Goal: Information Seeking & Learning: Learn about a topic

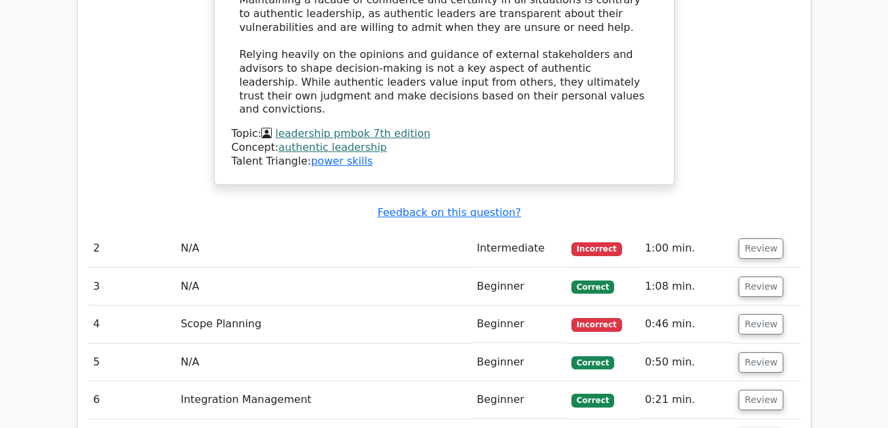
scroll to position [2626, 0]
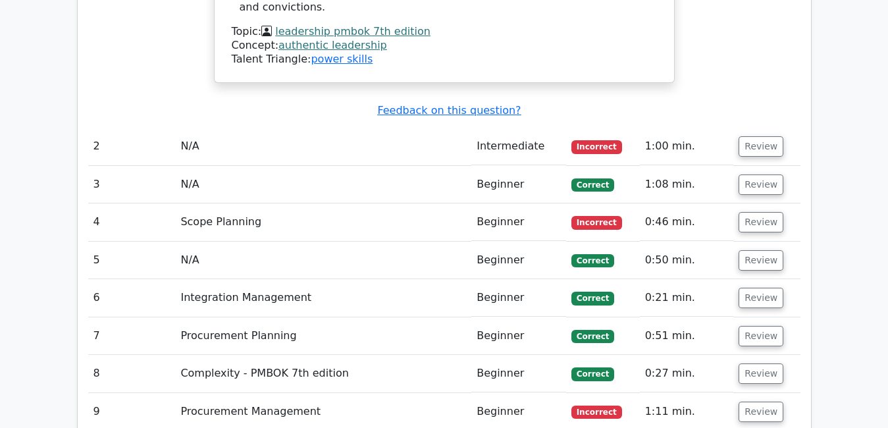
scroll to position [2786, 0]
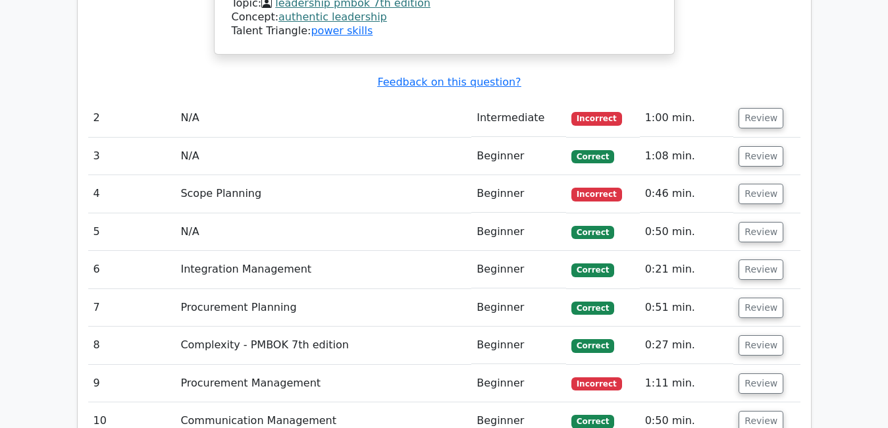
click at [610, 112] on span "Incorrect" at bounding box center [597, 118] width 51 height 13
click at [762, 108] on button "Review" at bounding box center [761, 118] width 45 height 20
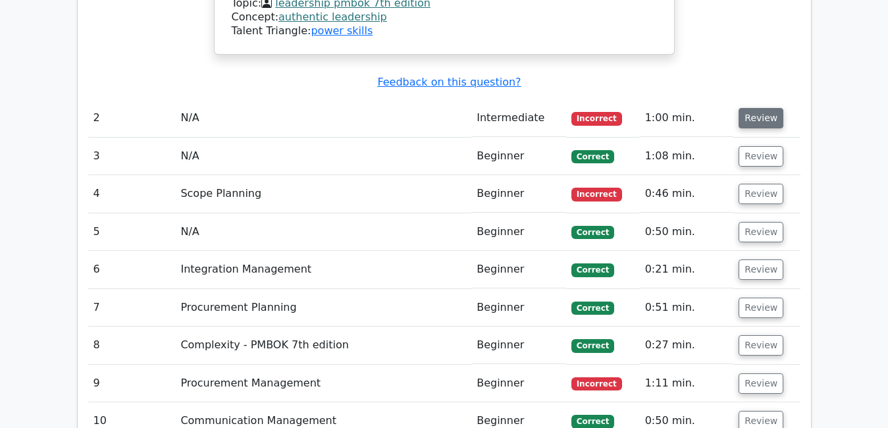
click at [762, 108] on button "Review" at bounding box center [761, 118] width 45 height 20
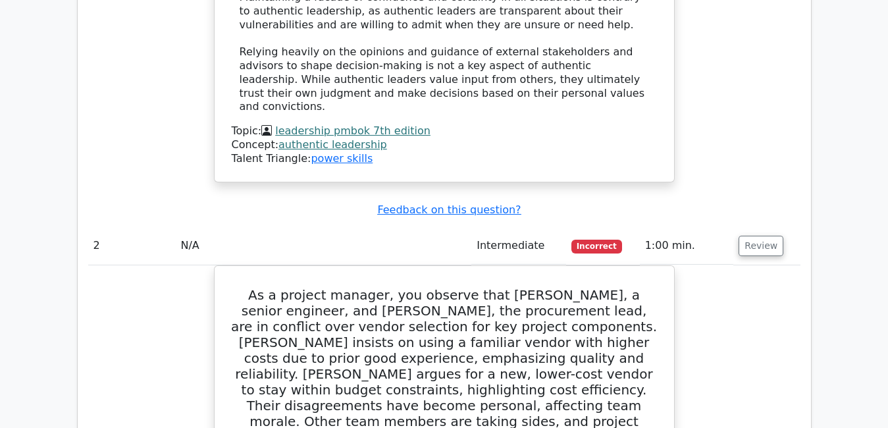
scroll to position [2655, 0]
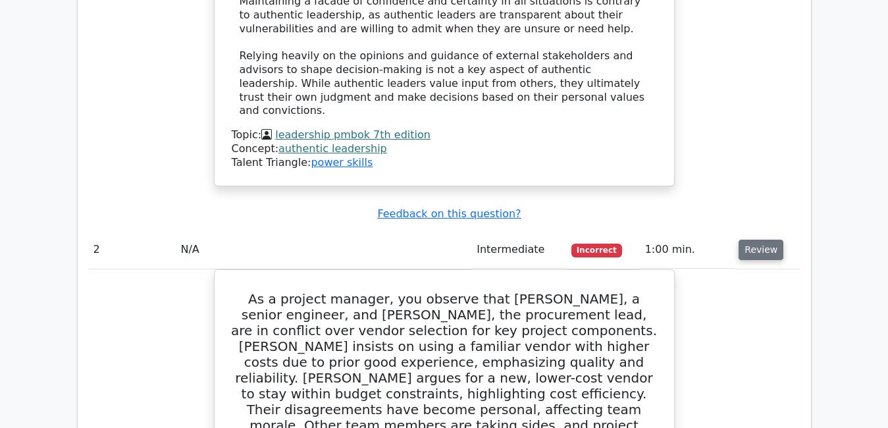
click at [751, 240] on button "Review" at bounding box center [761, 250] width 45 height 20
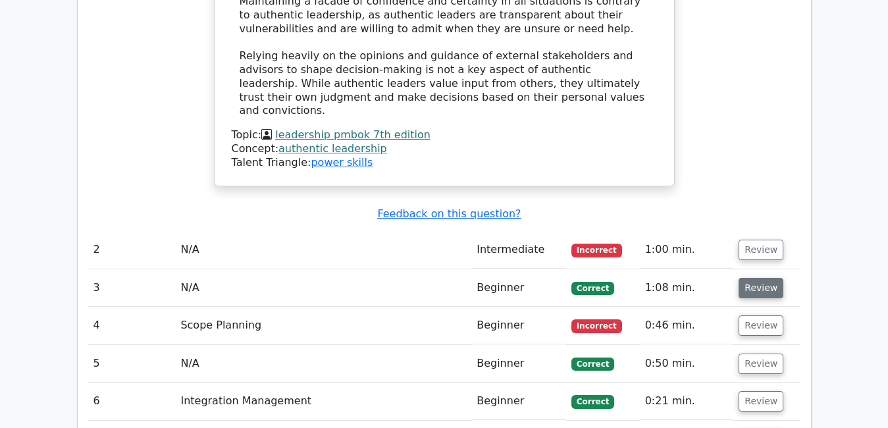
click at [757, 278] on button "Review" at bounding box center [761, 288] width 45 height 20
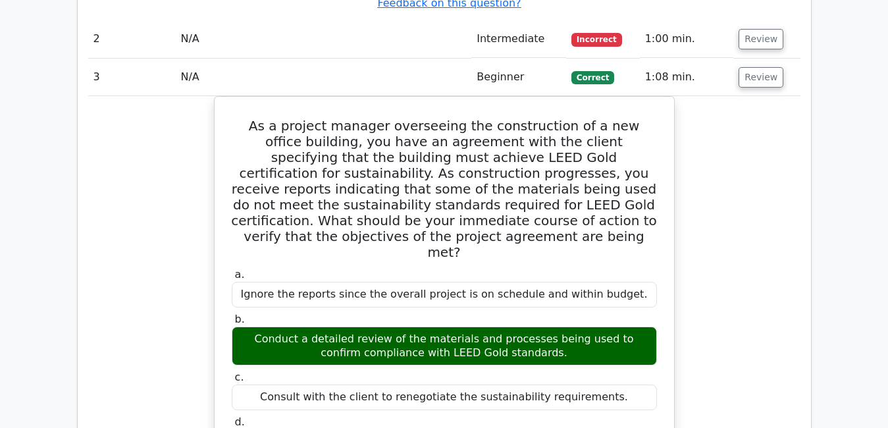
scroll to position [2839, 0]
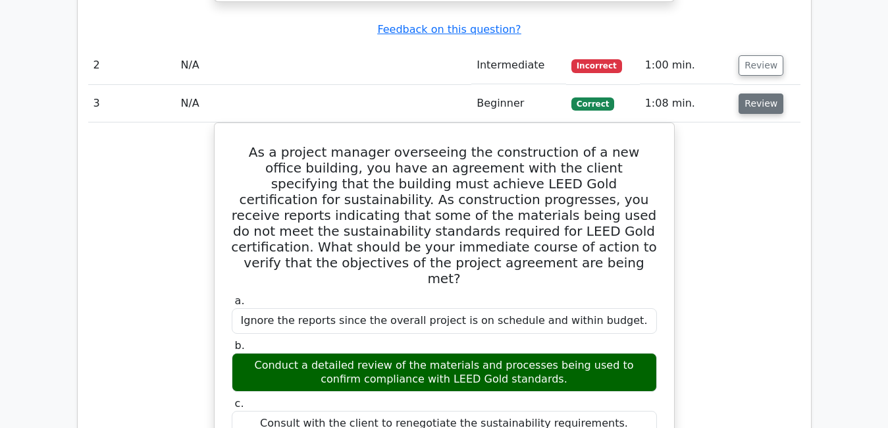
click at [751, 94] on button "Review" at bounding box center [761, 104] width 45 height 20
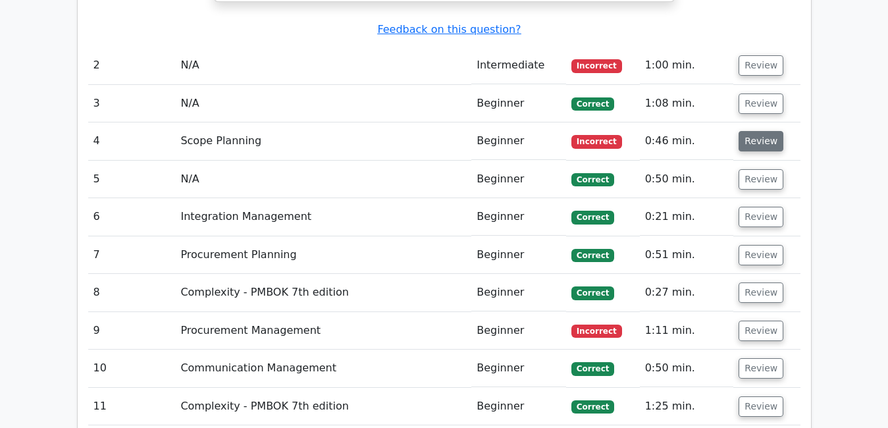
click at [758, 131] on button "Review" at bounding box center [761, 141] width 45 height 20
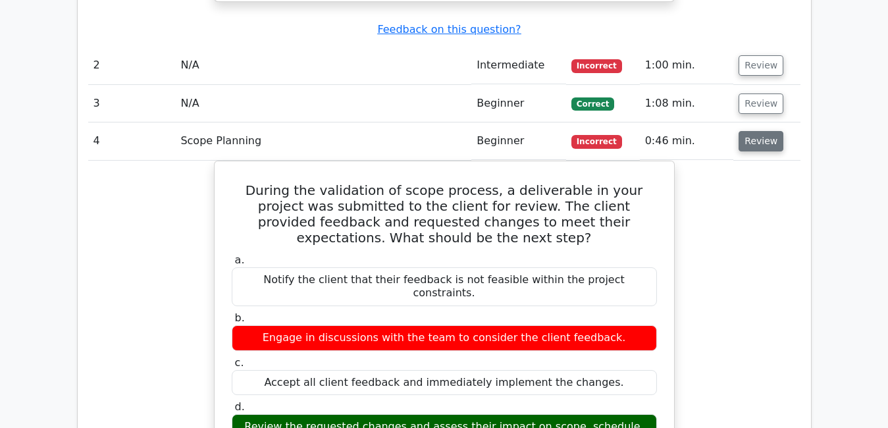
click at [758, 131] on button "Review" at bounding box center [761, 141] width 45 height 20
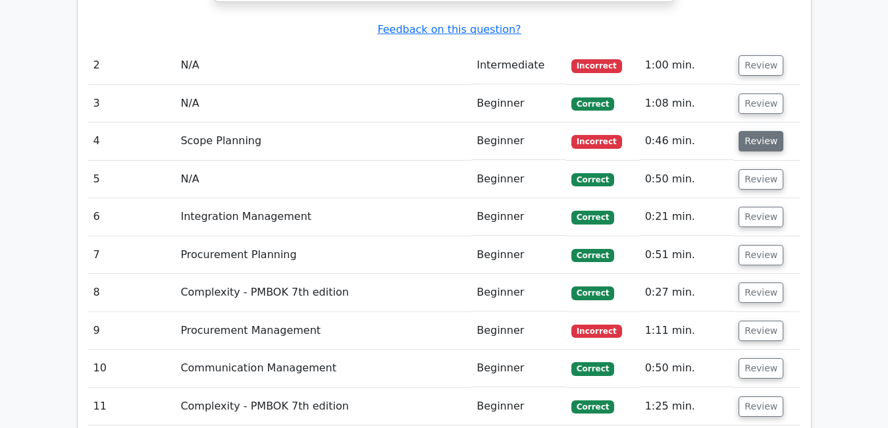
click at [758, 131] on button "Review" at bounding box center [761, 141] width 45 height 20
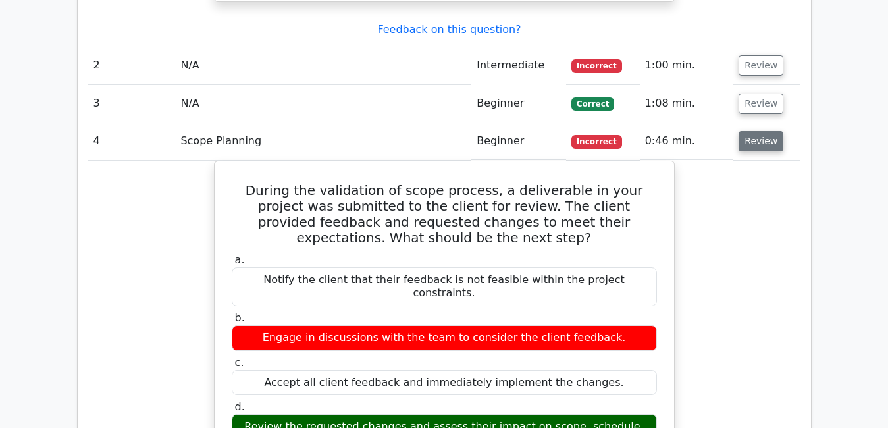
click at [744, 131] on button "Review" at bounding box center [761, 141] width 45 height 20
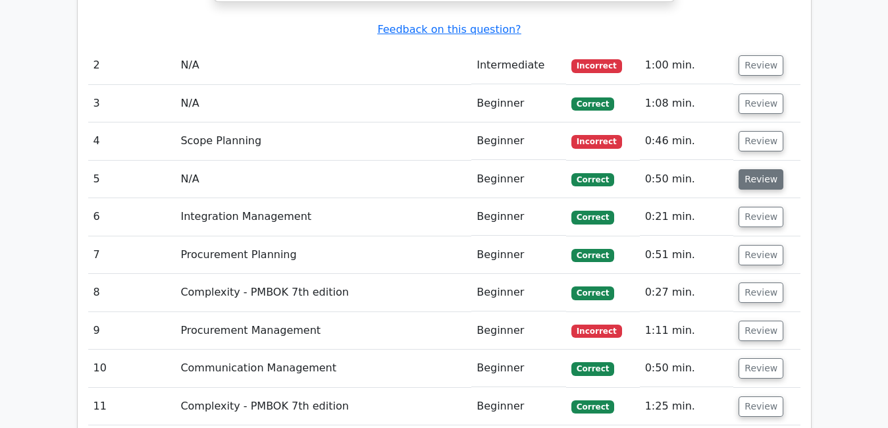
click at [747, 169] on button "Review" at bounding box center [761, 179] width 45 height 20
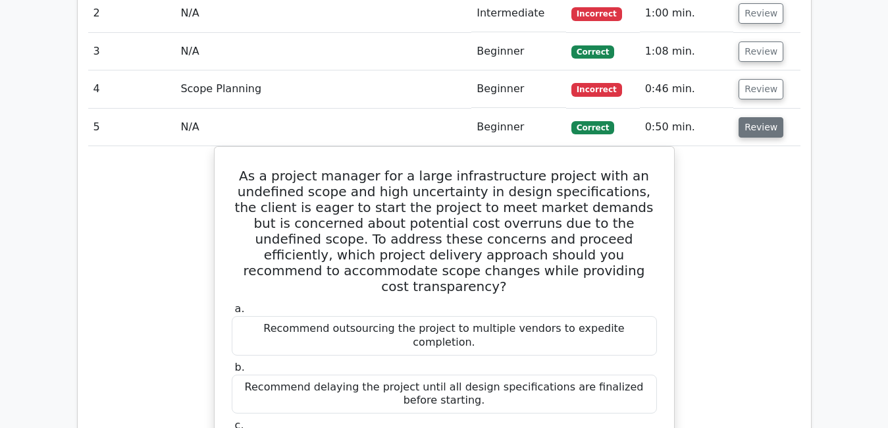
scroll to position [2918, 0]
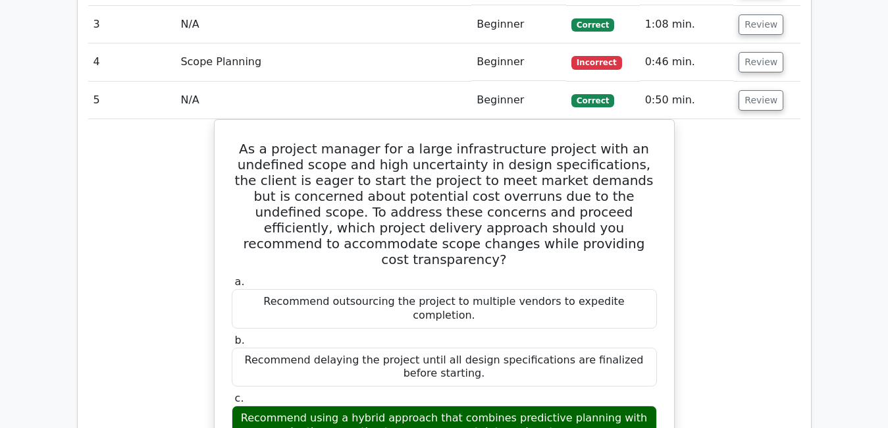
click at [745, 90] on button "Review" at bounding box center [761, 100] width 45 height 20
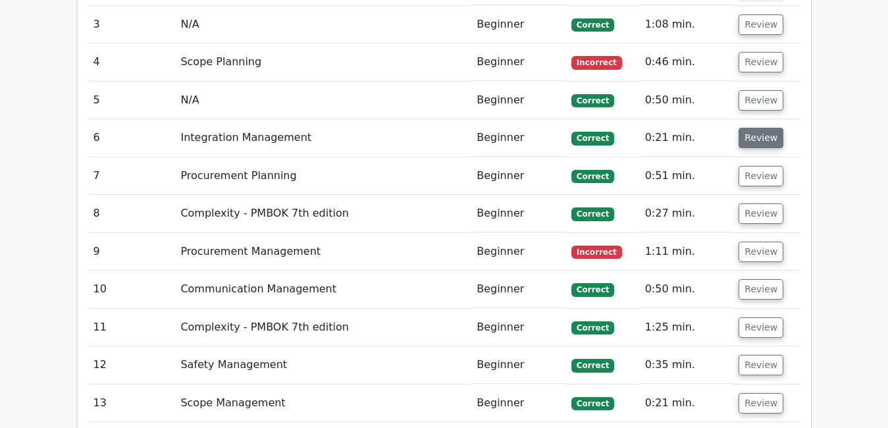
click at [749, 128] on button "Review" at bounding box center [761, 138] width 45 height 20
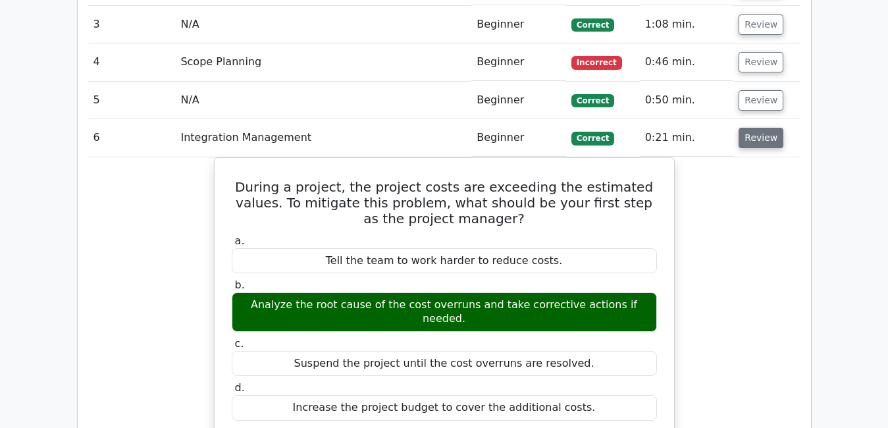
click at [749, 128] on button "Review" at bounding box center [761, 138] width 45 height 20
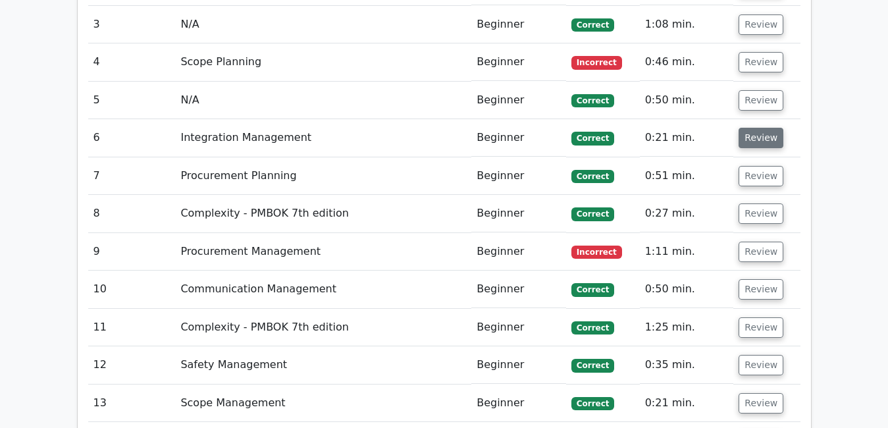
click at [749, 128] on button "Review" at bounding box center [761, 138] width 45 height 20
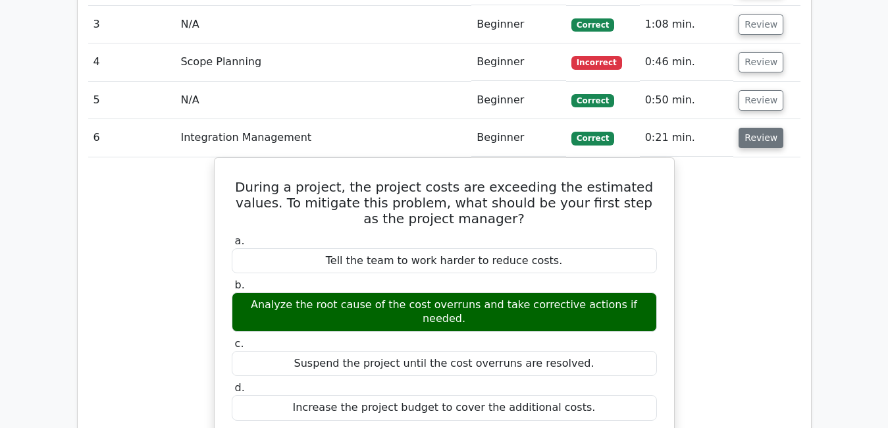
click at [755, 128] on button "Review" at bounding box center [761, 138] width 45 height 20
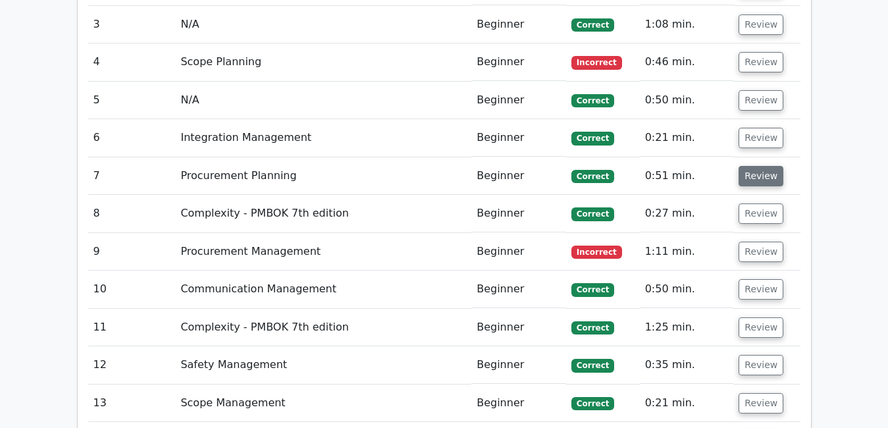
click at [765, 166] on button "Review" at bounding box center [761, 176] width 45 height 20
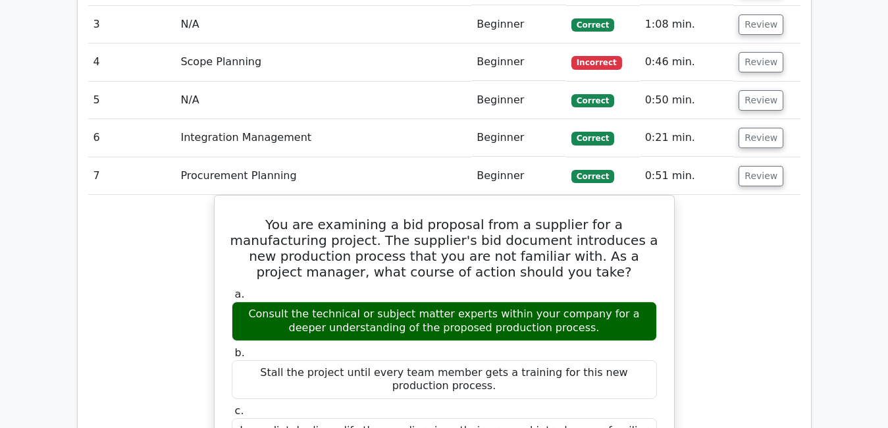
click at [771, 166] on button "Review" at bounding box center [761, 176] width 45 height 20
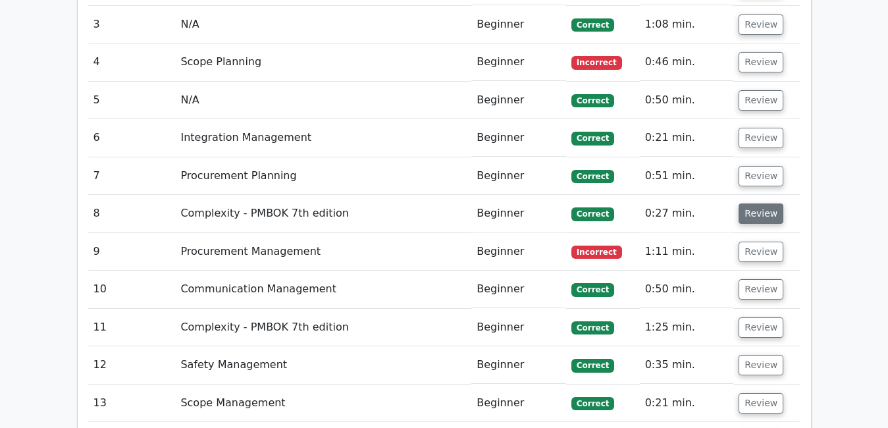
click at [767, 203] on button "Review" at bounding box center [761, 213] width 45 height 20
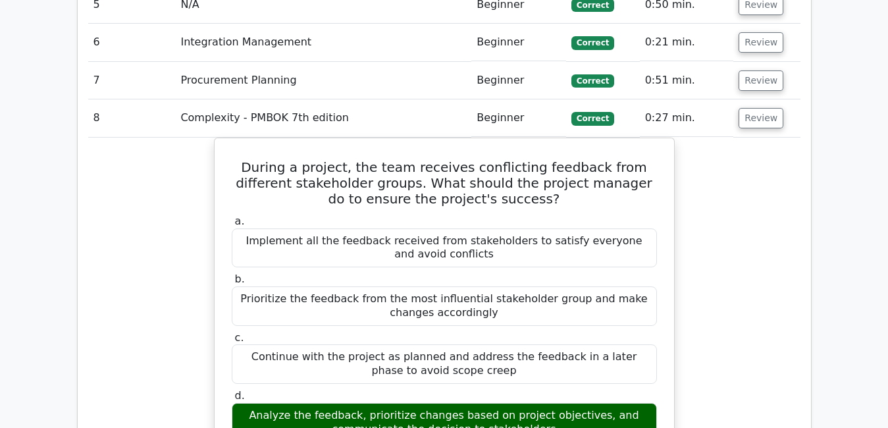
scroll to position [3023, 0]
